Goal: Entertainment & Leisure: Consume media (video, audio)

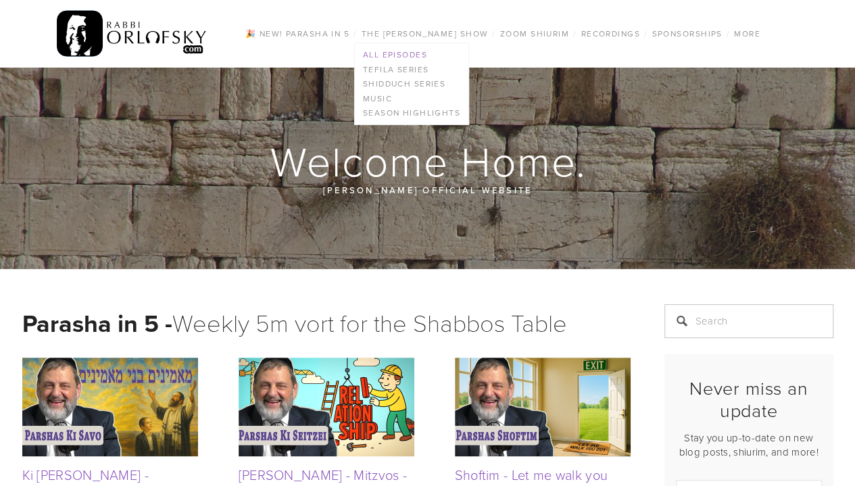
click at [401, 53] on link "All Episodes" at bounding box center [412, 54] width 114 height 15
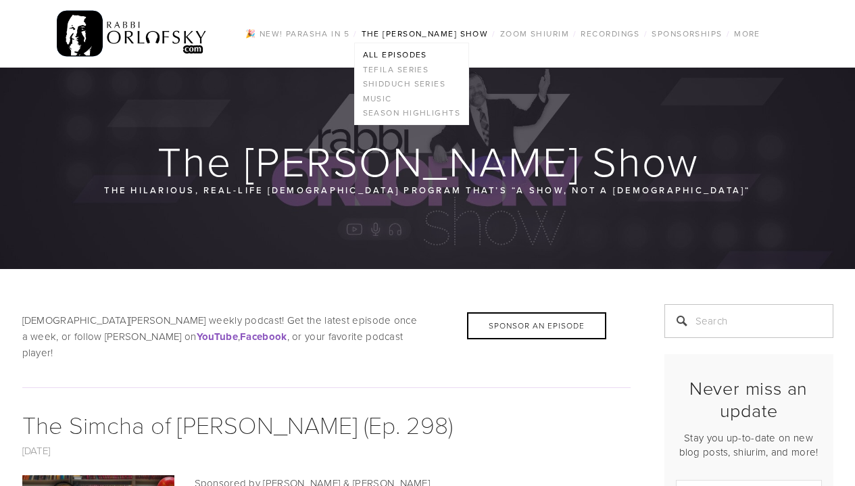
click at [427, 34] on link "The [PERSON_NAME] Show" at bounding box center [424, 34] width 135 height 18
click at [404, 113] on link "Season Highlights" at bounding box center [412, 113] width 114 height 15
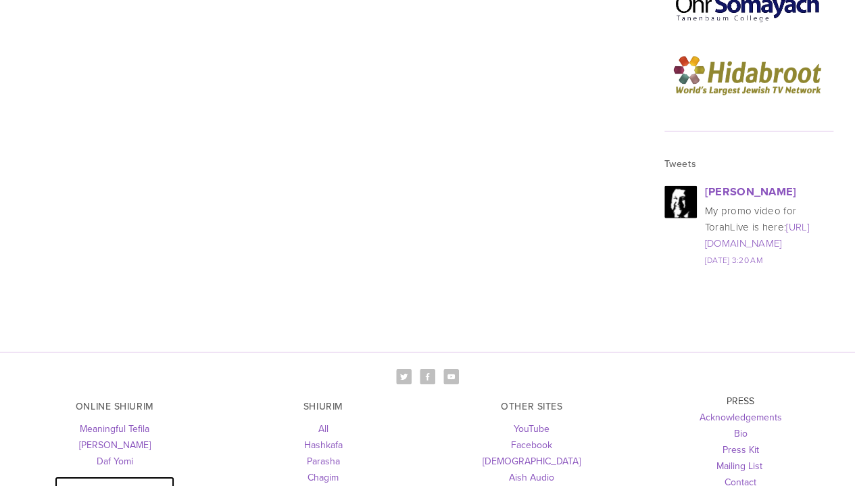
scroll to position [1815, 0]
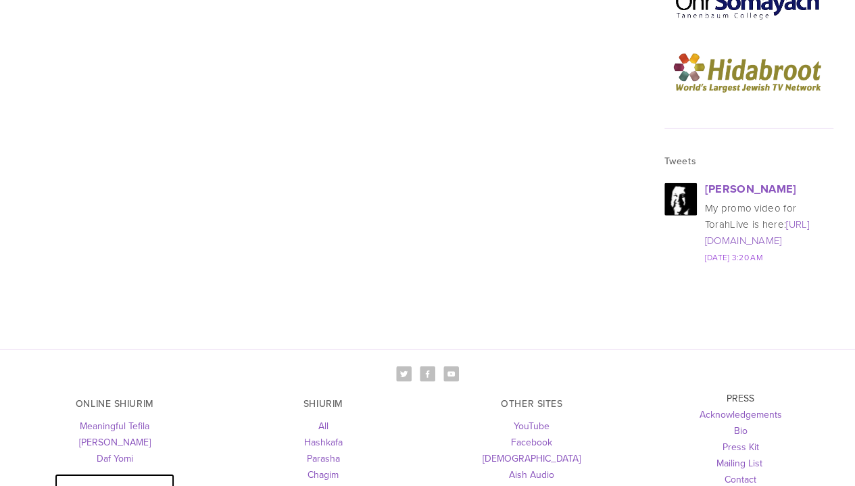
click at [757, 251] on link "[DATE] 3:20 AM" at bounding box center [733, 256] width 57 height 11
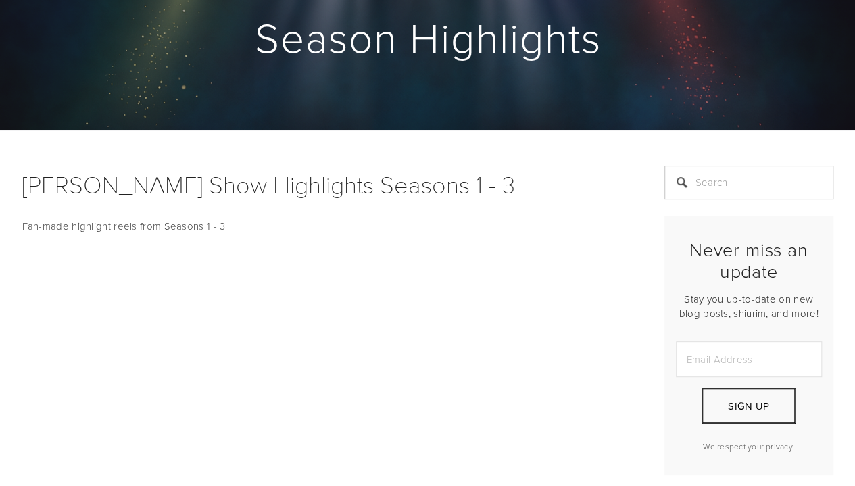
scroll to position [0, 0]
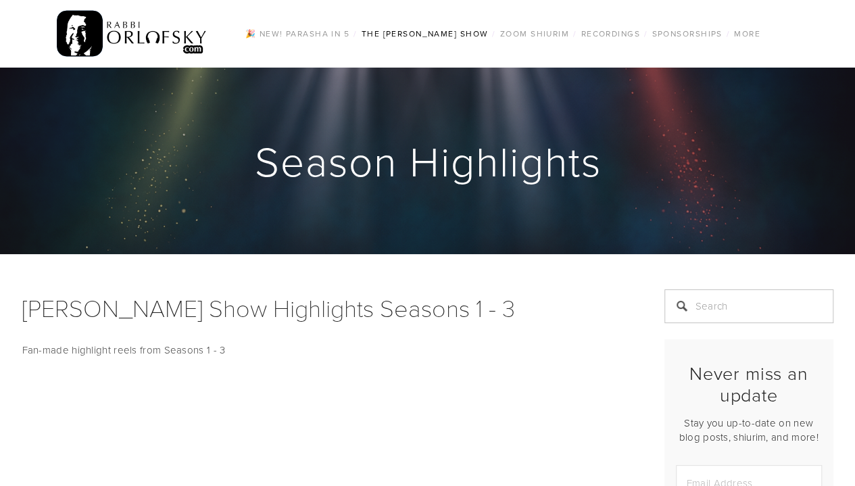
click at [77, 16] on img at bounding box center [132, 33] width 151 height 53
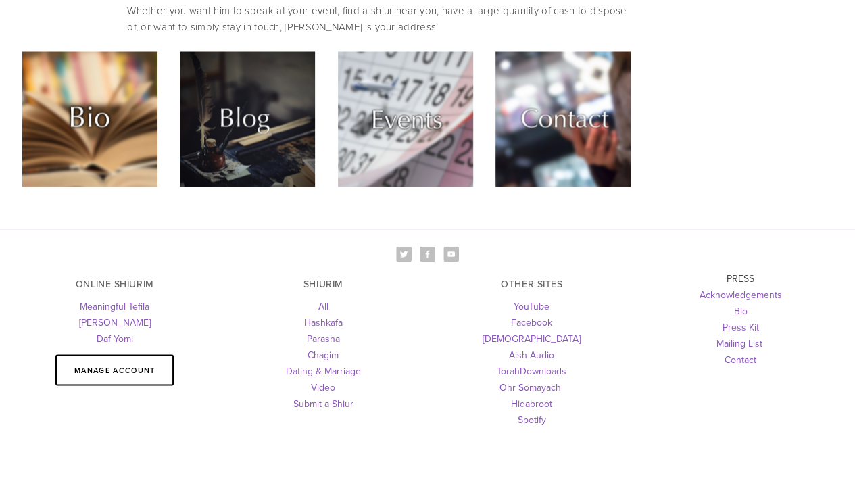
scroll to position [3184, 0]
